Goal: Task Accomplishment & Management: Manage account settings

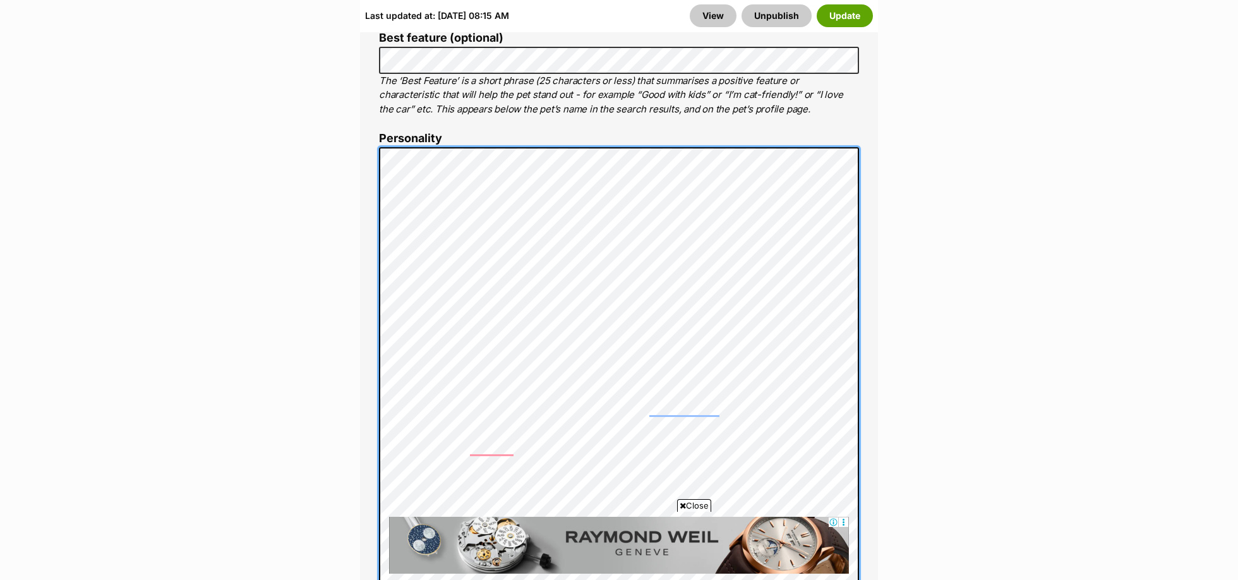
scroll to position [1078, 0]
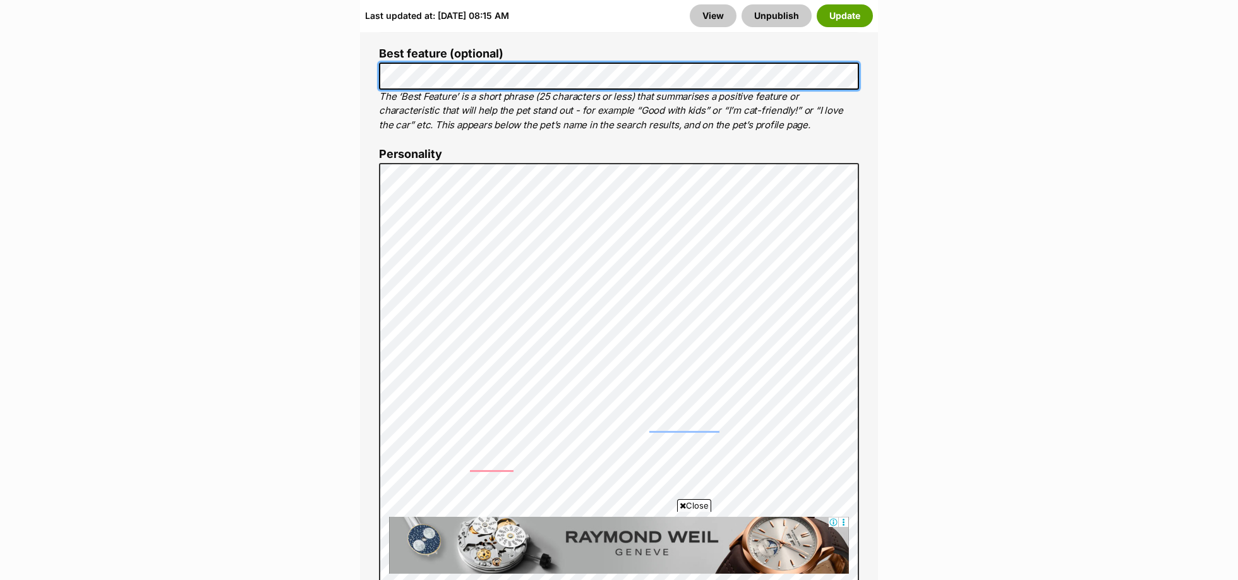
click at [366, 75] on div "About This Pet Name Henlo there, it looks like you might be using the pet name …" at bounding box center [619, 509] width 518 height 1356
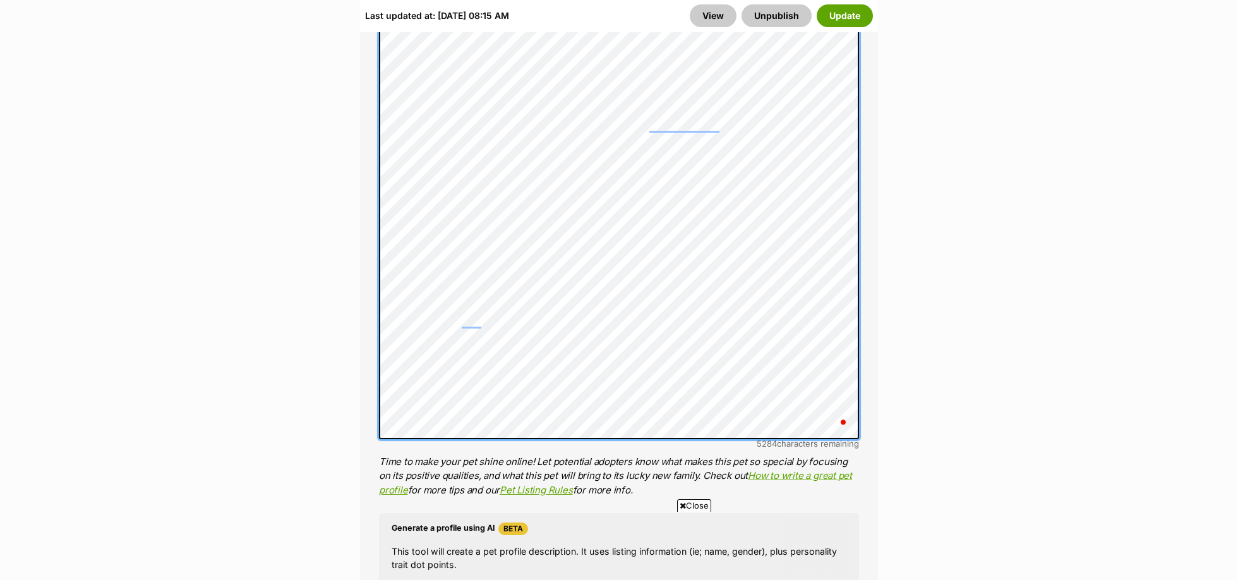
scroll to position [1414, 0]
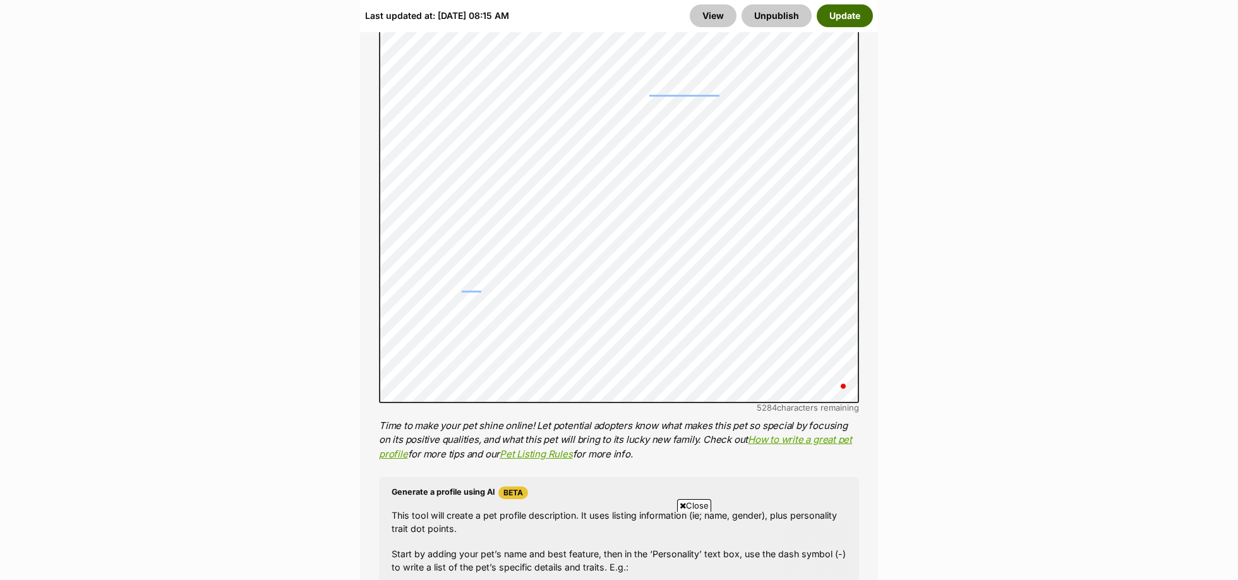
click at [852, 15] on button "Update" at bounding box center [845, 15] width 56 height 23
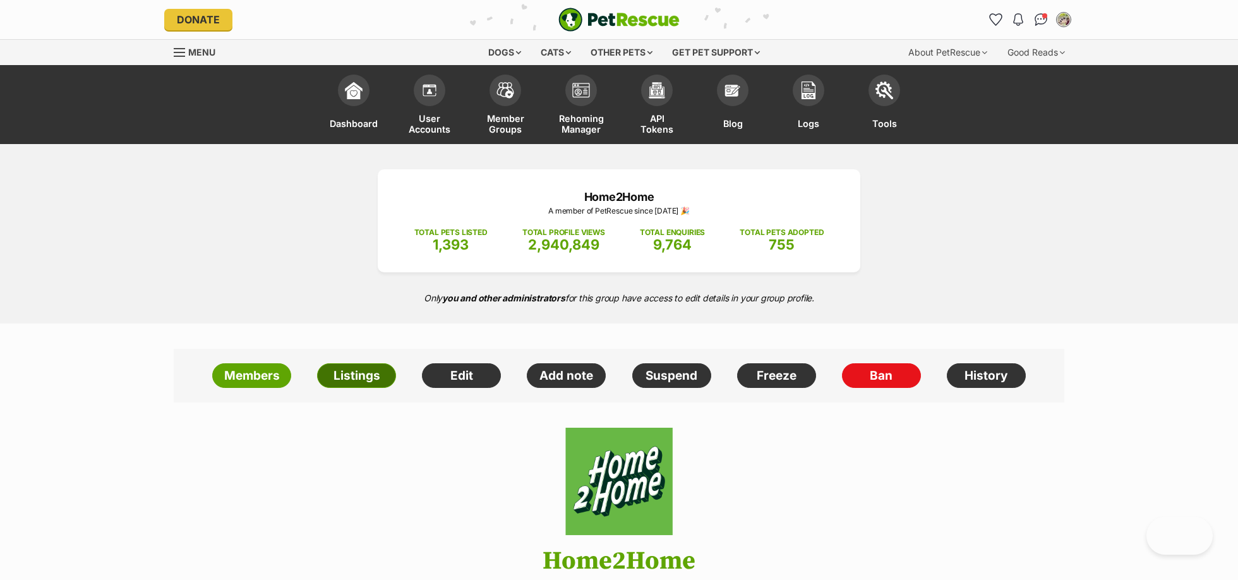
click at [347, 378] on link "Listings" at bounding box center [356, 375] width 79 height 25
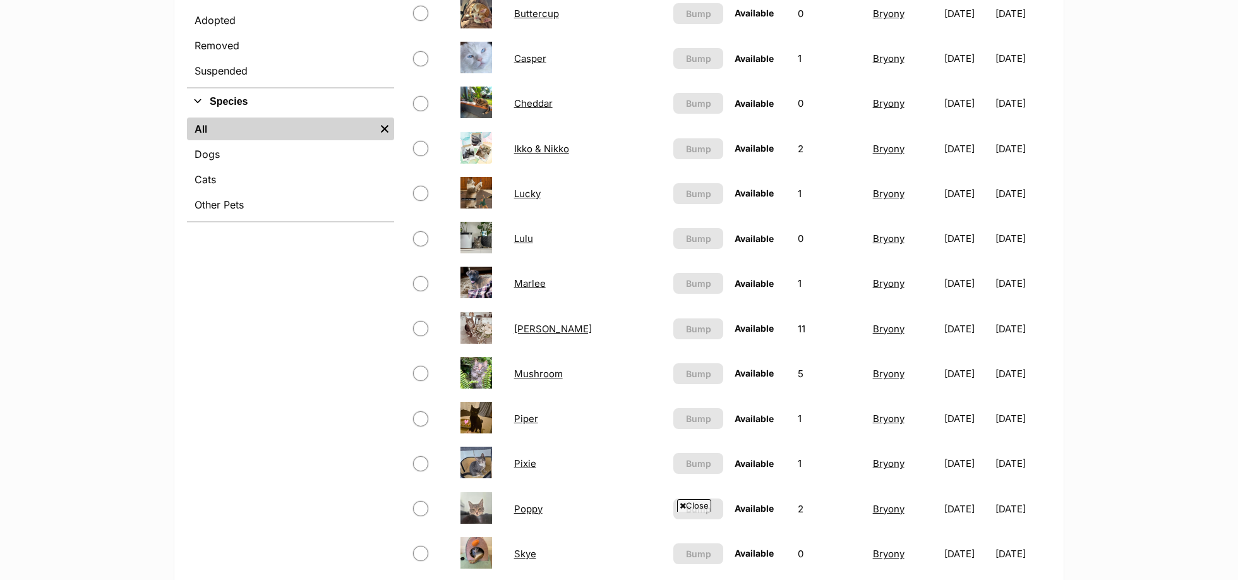
scroll to position [196, 0]
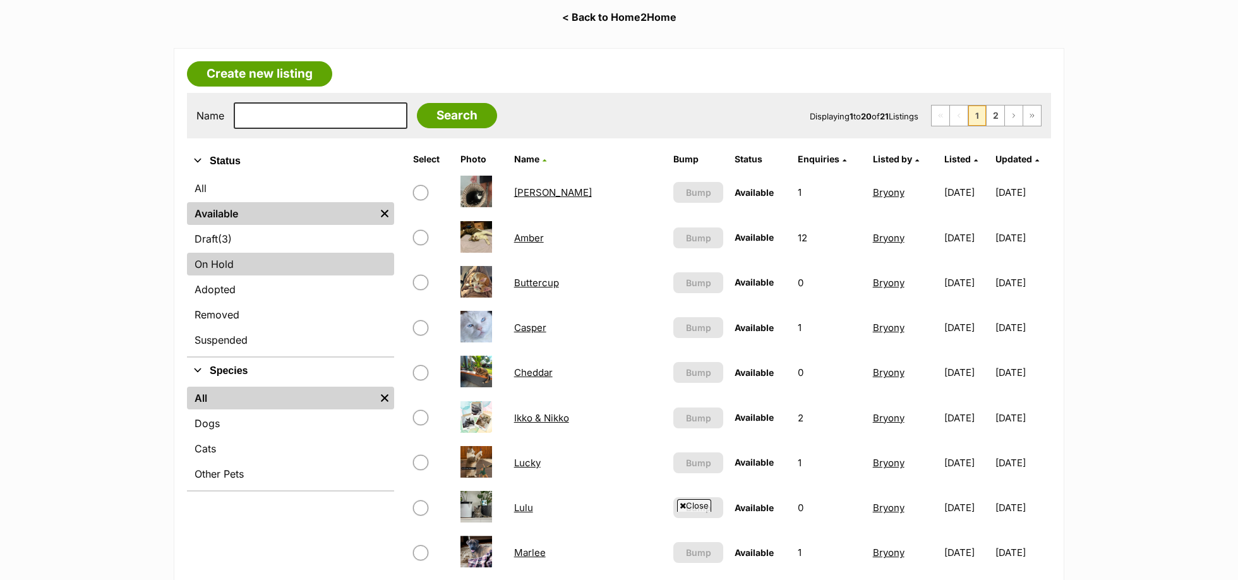
click at [265, 264] on link "On Hold" at bounding box center [290, 264] width 207 height 23
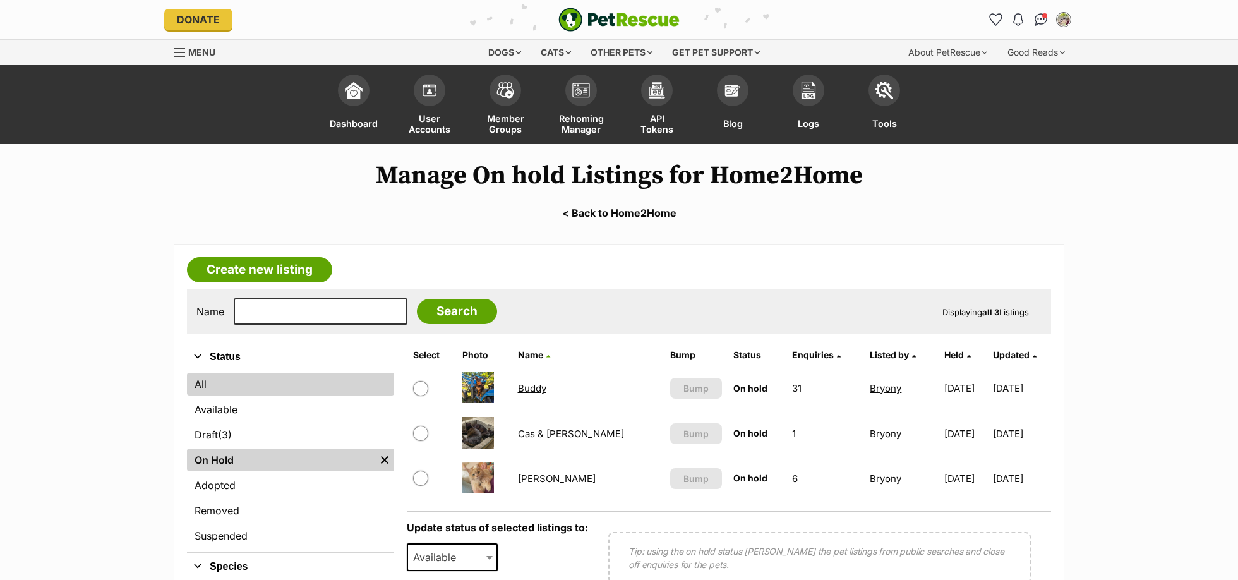
click at [221, 381] on link "All" at bounding box center [290, 384] width 207 height 23
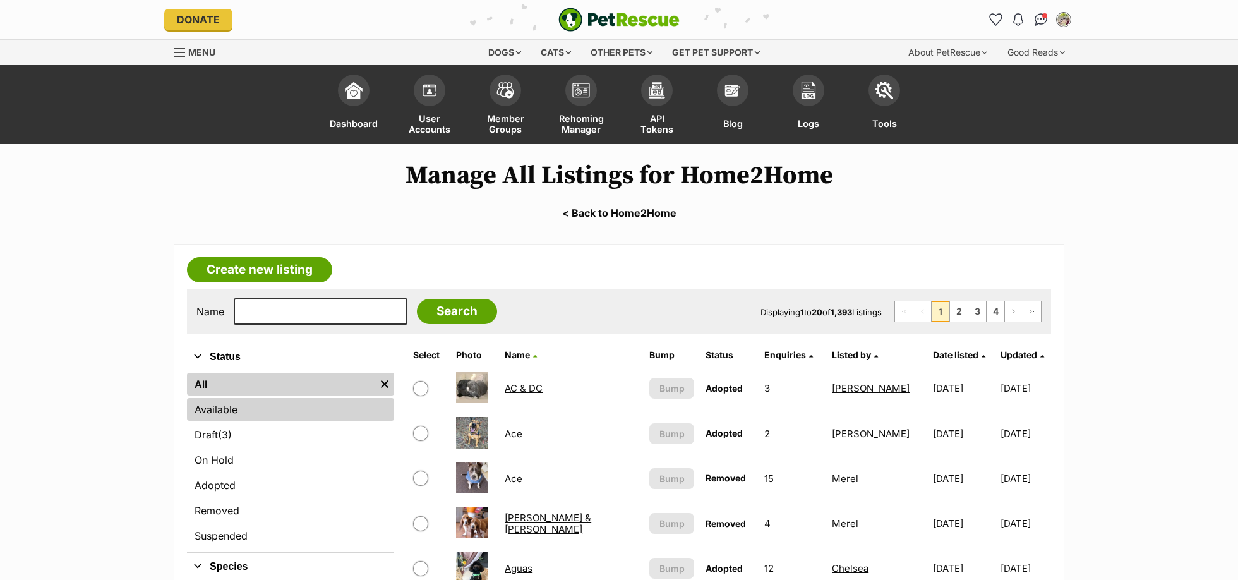
click at [240, 411] on link "Available" at bounding box center [290, 409] width 207 height 23
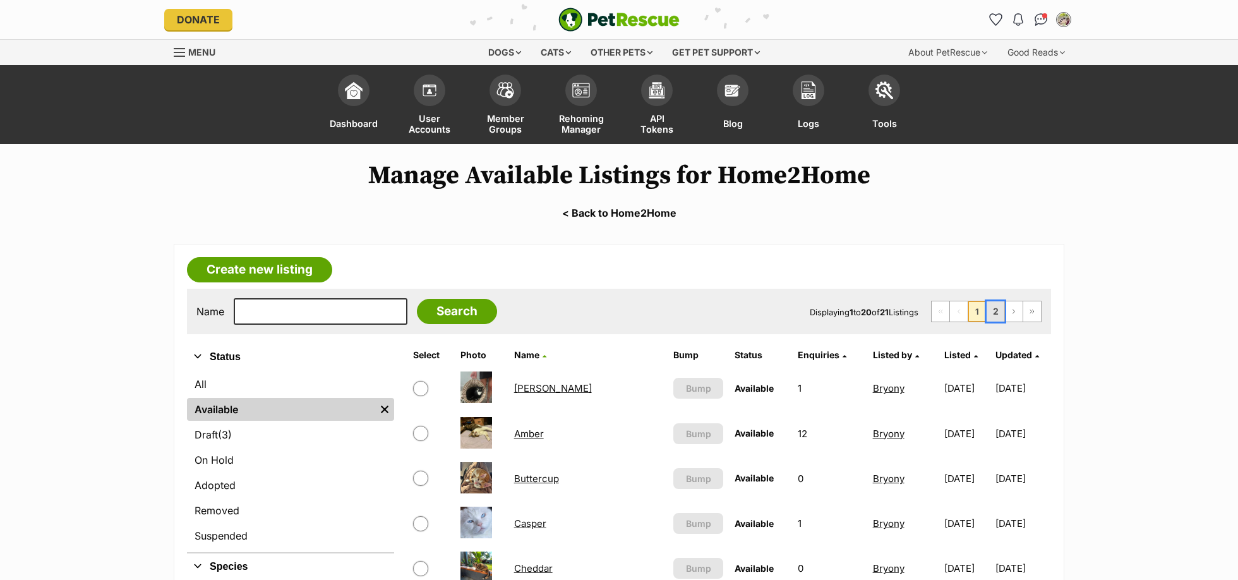
click at [990, 317] on link "2" at bounding box center [996, 311] width 18 height 20
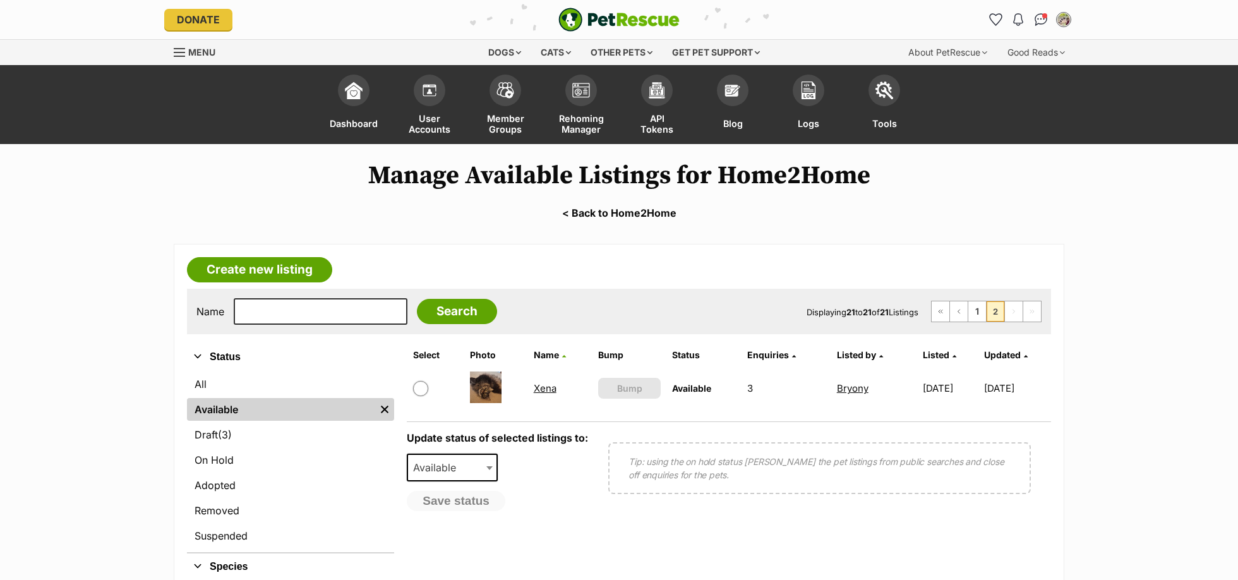
click at [534, 384] on link "Xena" at bounding box center [545, 388] width 23 height 12
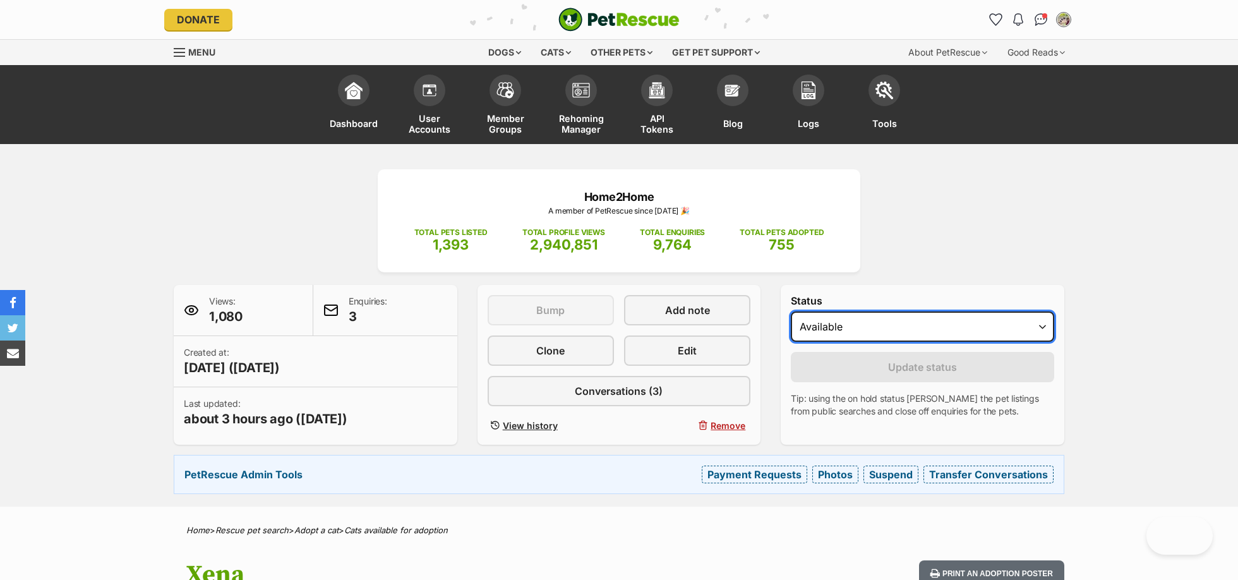
click at [952, 327] on select "Draft - not available as listing has enquires Available On hold Adopted" at bounding box center [922, 327] width 263 height 30
select select "on_hold"
click at [791, 312] on select "Draft - not available as listing has enquires Available On hold Adopted" at bounding box center [922, 327] width 263 height 30
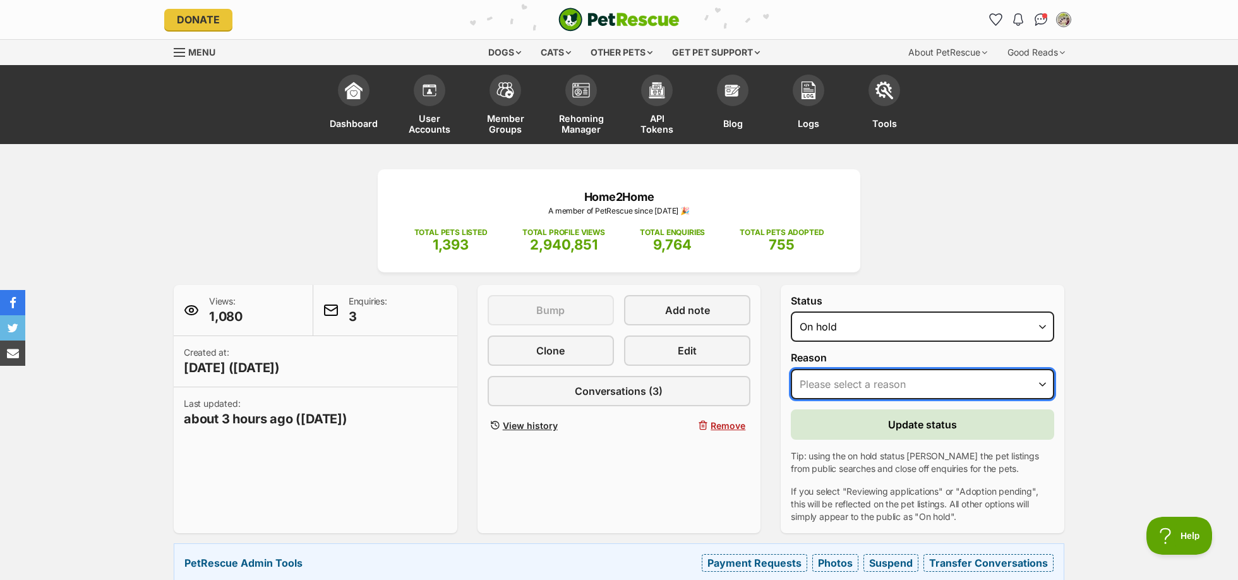
click at [921, 380] on select "Please select a reason Medical reasons Reviewing applications Adoption pending …" at bounding box center [922, 384] width 263 height 30
select select "adoption_pending"
click at [791, 369] on select "Please select a reason Medical reasons Reviewing applications Adoption pending …" at bounding box center [922, 384] width 263 height 30
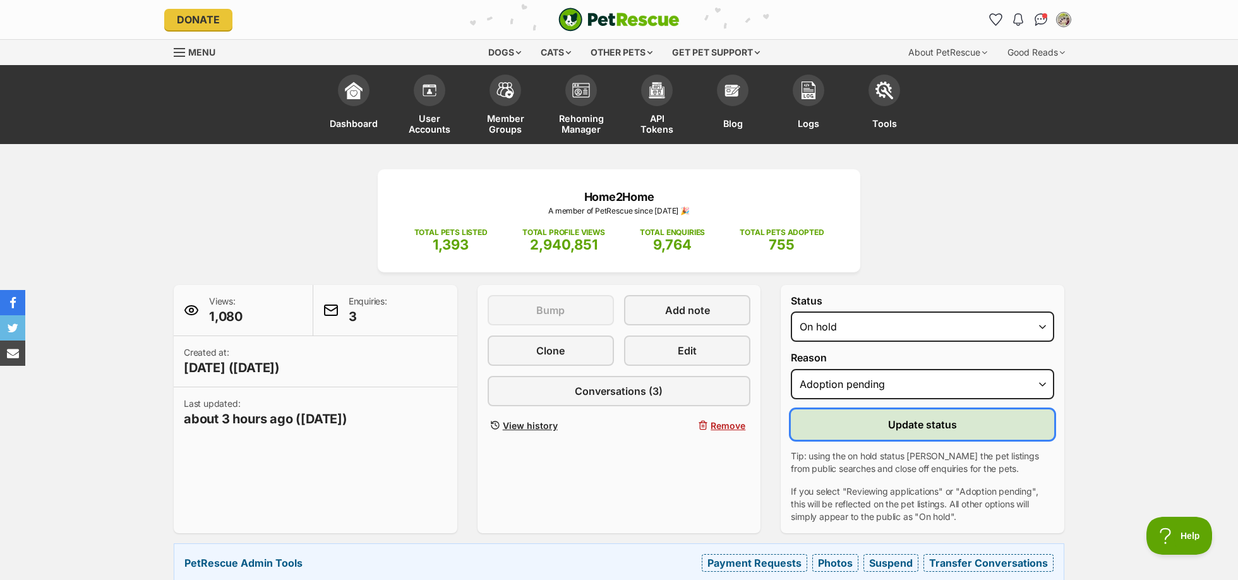
click at [917, 429] on span "Update status" at bounding box center [922, 424] width 69 height 15
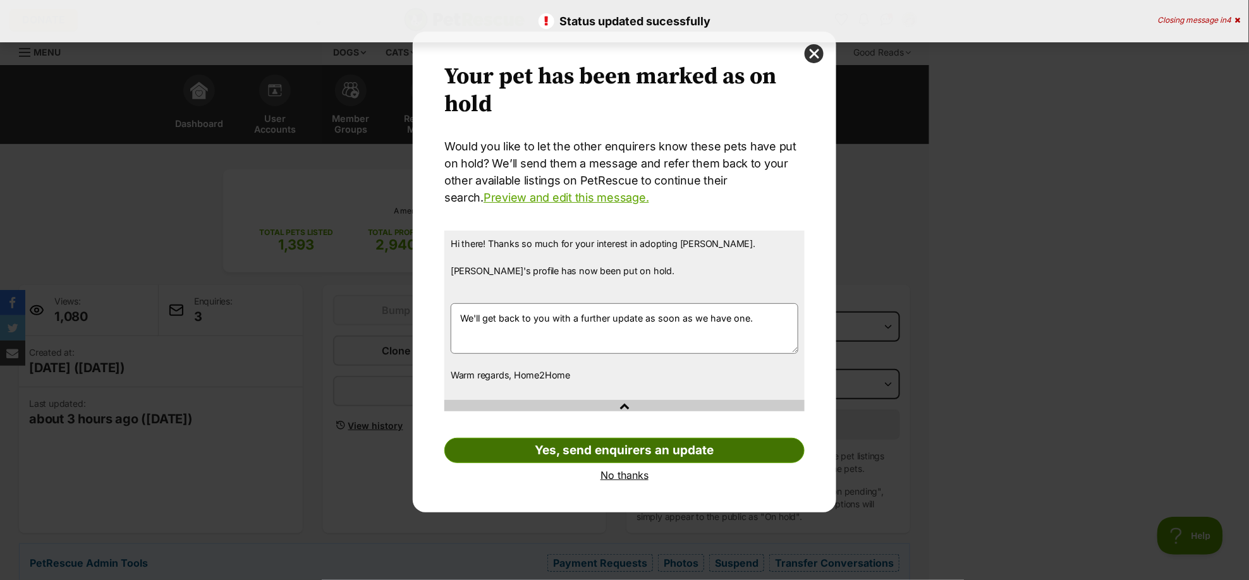
click at [637, 456] on link "Yes, send enquirers an update" at bounding box center [624, 450] width 360 height 25
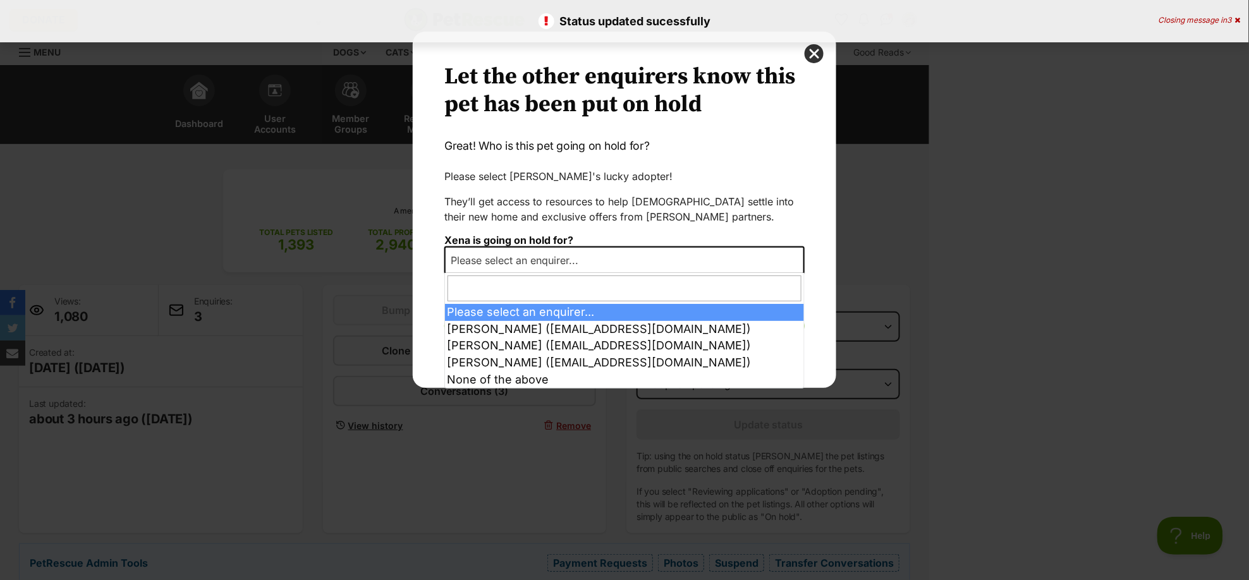
click at [586, 255] on span "Please select an enquirer..." at bounding box center [517, 260] width 145 height 18
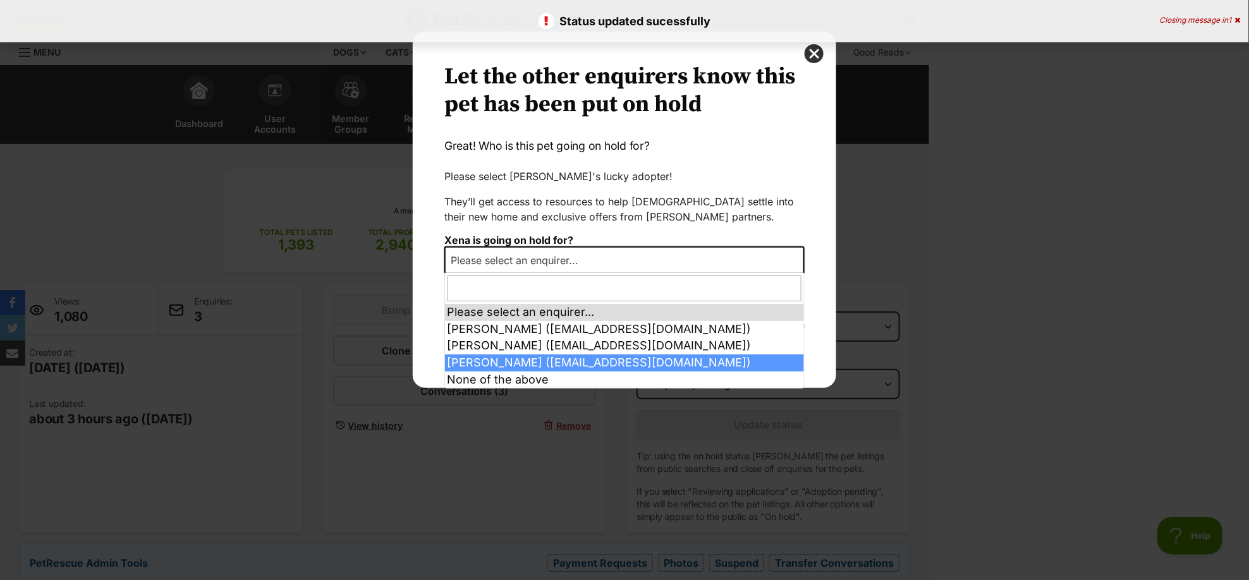
select select "2012151"
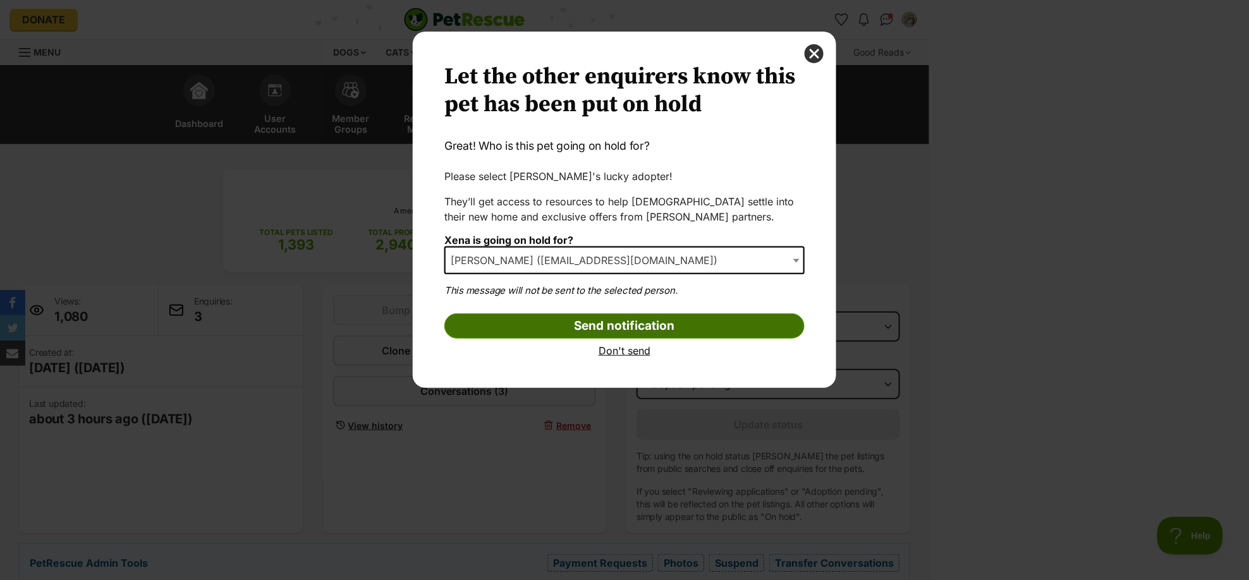
click at [662, 325] on input "Send notification" at bounding box center [624, 325] width 360 height 25
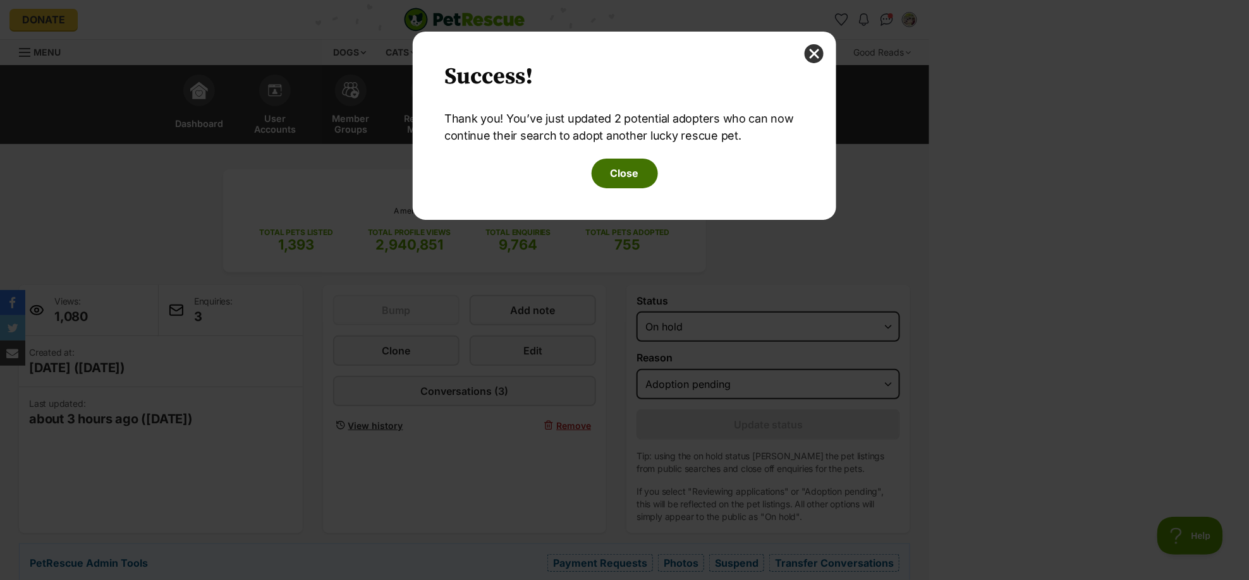
click at [617, 173] on button "Close" at bounding box center [624, 173] width 66 height 29
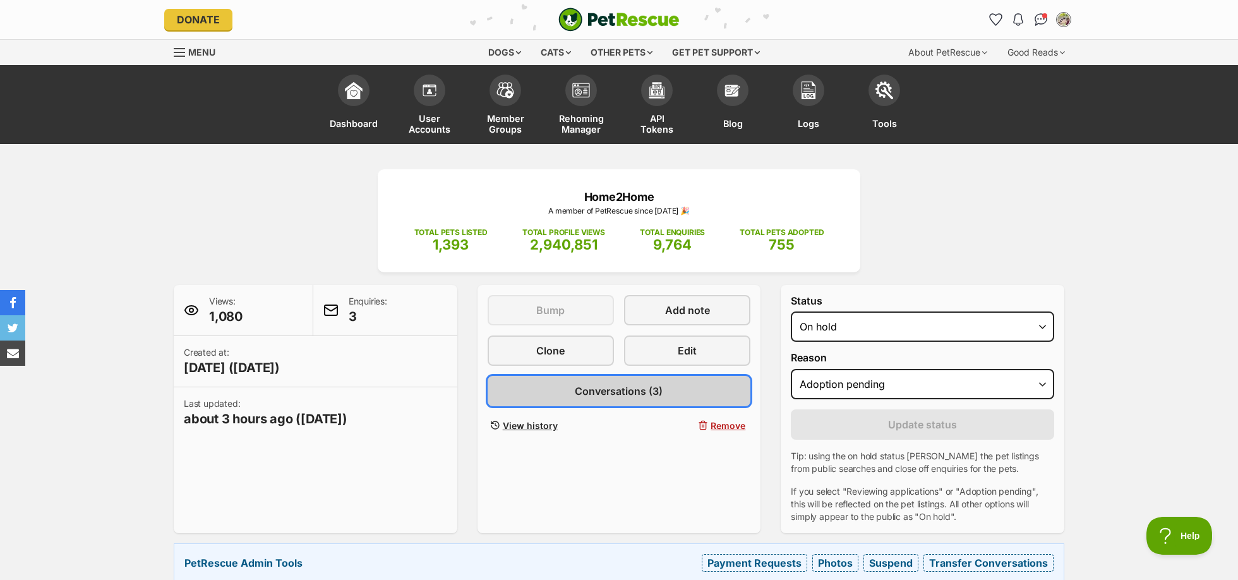
click at [576, 384] on span "Conversations (3)" at bounding box center [619, 391] width 88 height 15
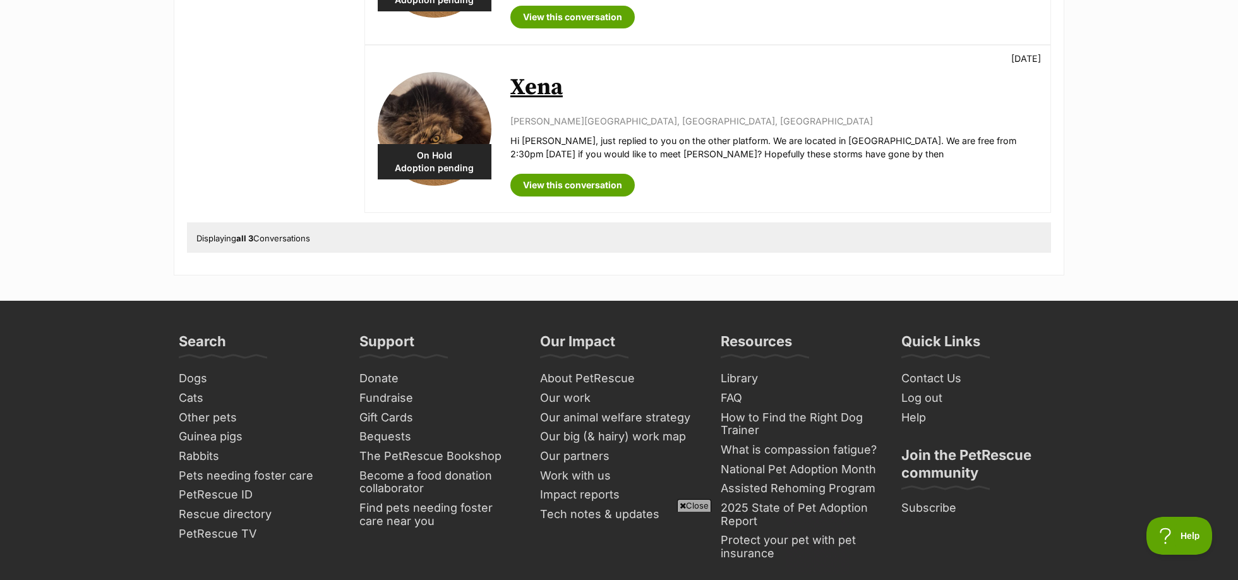
click at [708, 128] on div "[PERSON_NAME][GEOGRAPHIC_DATA], [GEOGRAPHIC_DATA], [GEOGRAPHIC_DATA] Hi [PERSON…" at bounding box center [775, 137] width 528 height 47
click at [531, 92] on link "Xena" at bounding box center [537, 87] width 52 height 28
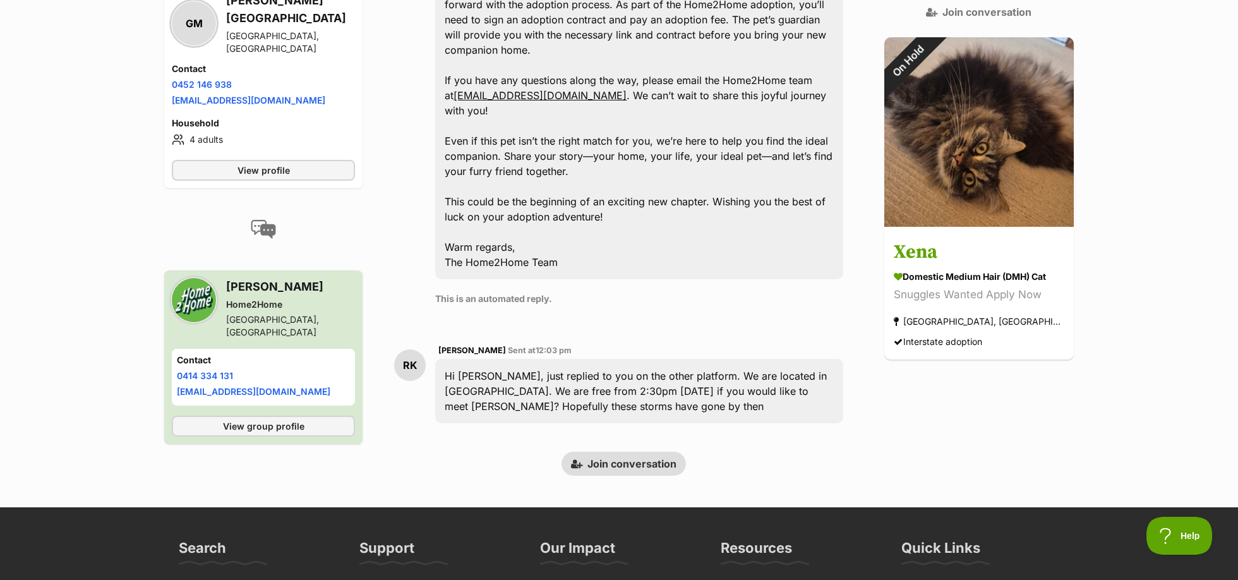
scroll to position [717, 0]
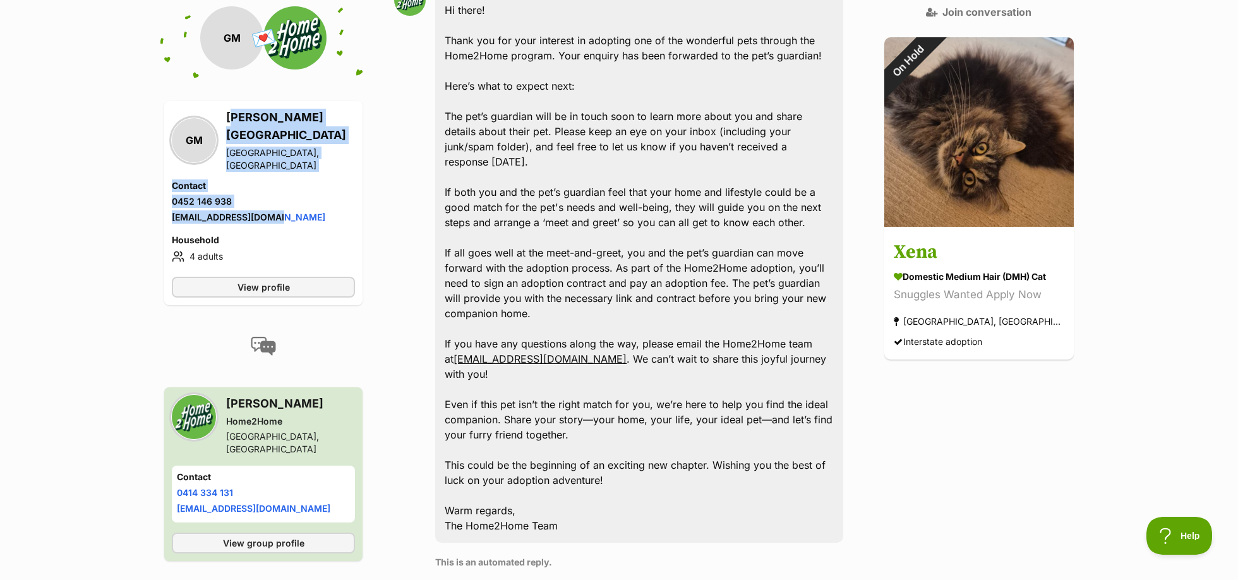
drag, startPoint x: 228, startPoint y: 115, endPoint x: 315, endPoint y: 207, distance: 126.5
click at [315, 207] on div "[PERSON_NAME] [PERSON_NAME][GEOGRAPHIC_DATA] [GEOGRAPHIC_DATA], [GEOGRAPHIC_DAT…" at bounding box center [263, 188] width 183 height 158
copy div "[PERSON_NAME][GEOGRAPHIC_DATA], [GEOGRAPHIC_DATA] Contact Phone number Phone nu…"
